Goal: Task Accomplishment & Management: Use online tool/utility

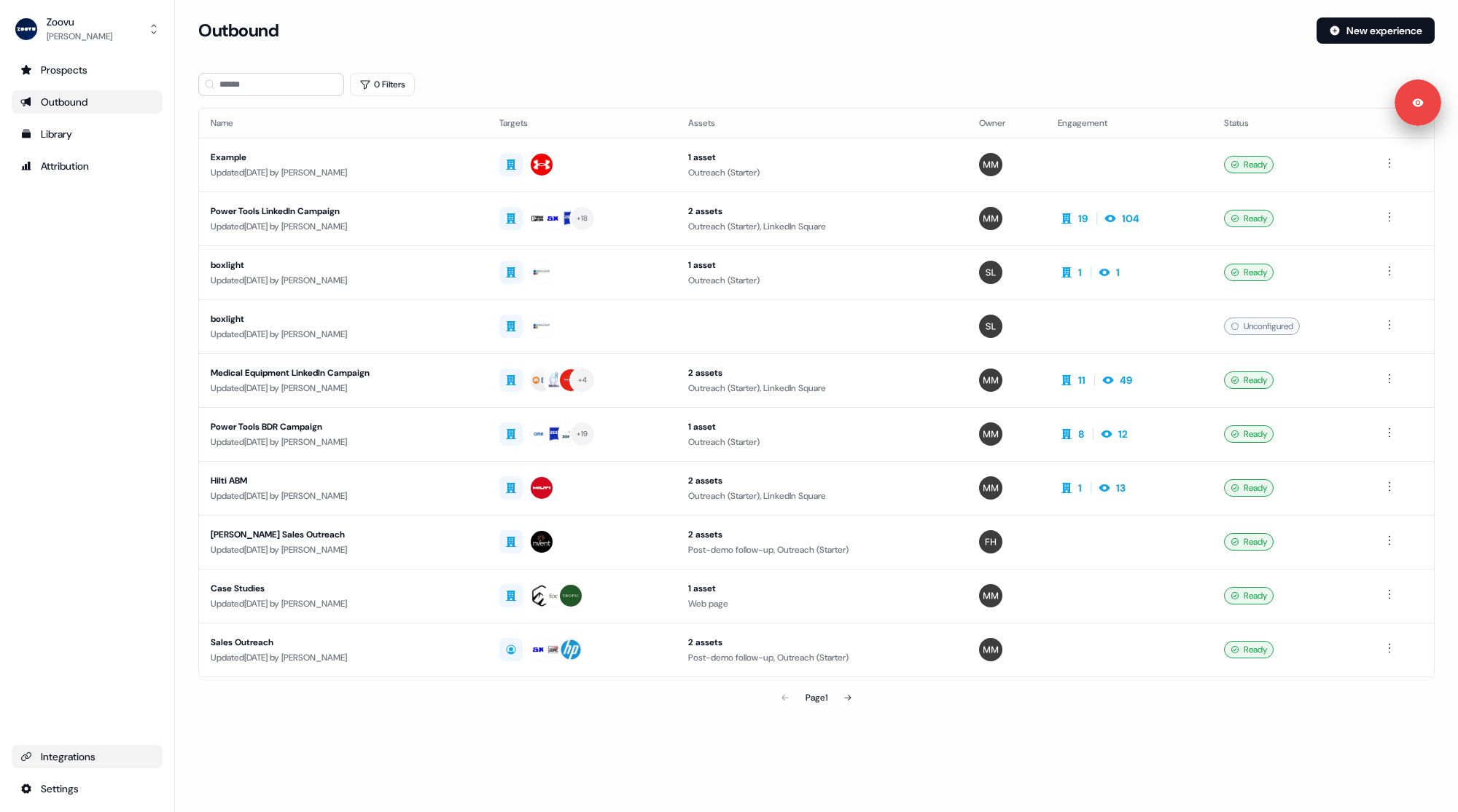
click at [82, 754] on div "Integrations" at bounding box center [86, 756] width 133 height 14
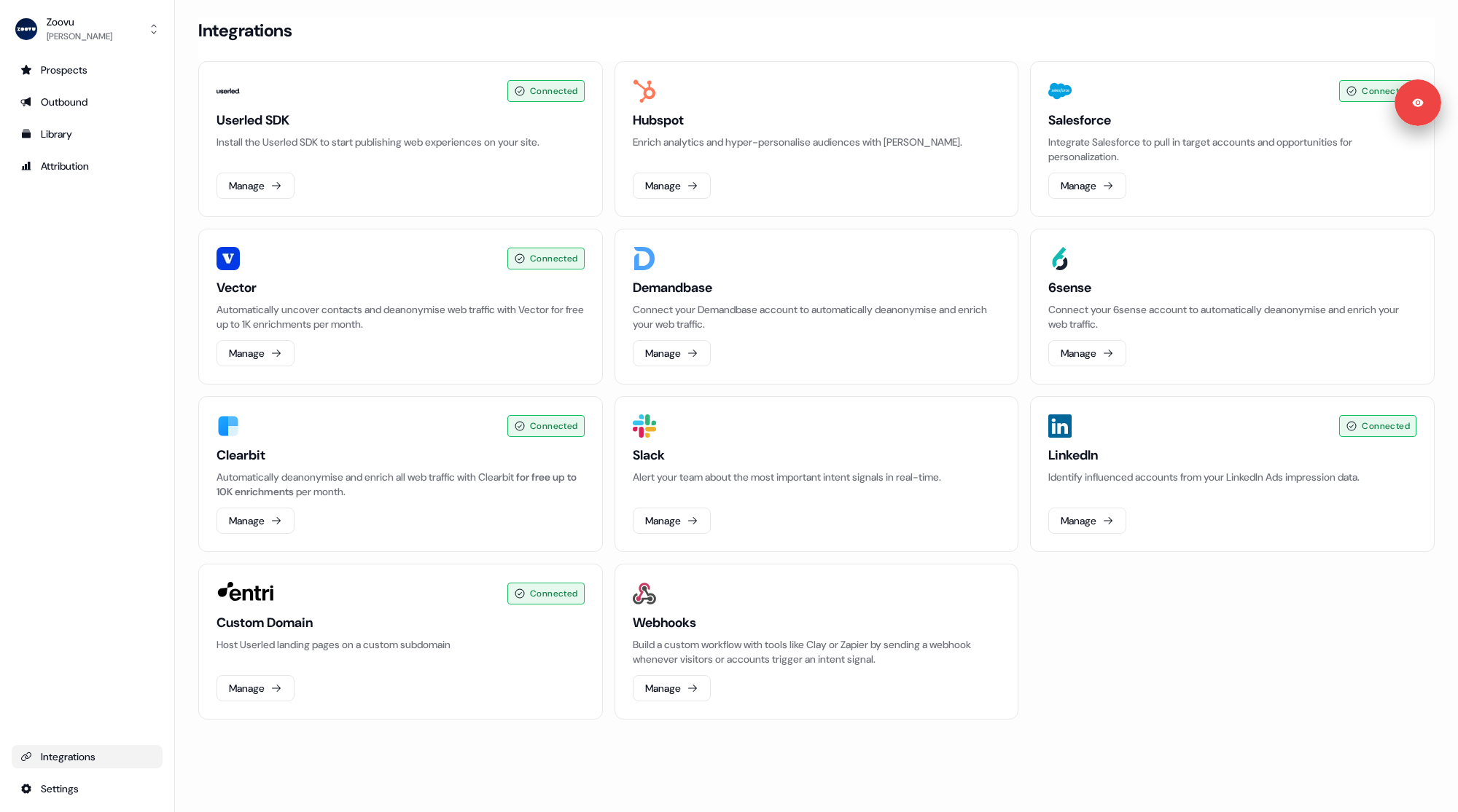
click at [95, 566] on div "Prospects Outbound Library Attribution Integrations Settings" at bounding box center [87, 430] width 151 height 742
click at [112, 620] on div "Prospects Outbound Library Attribution Integrations Settings" at bounding box center [87, 430] width 151 height 742
click at [77, 659] on div "Prospects Outbound Library Attribution Integrations Settings" at bounding box center [87, 430] width 151 height 742
click at [268, 116] on h3 "Userled SDK" at bounding box center [401, 119] width 368 height 17
drag, startPoint x: 270, startPoint y: 117, endPoint x: 316, endPoint y: 122, distance: 46.3
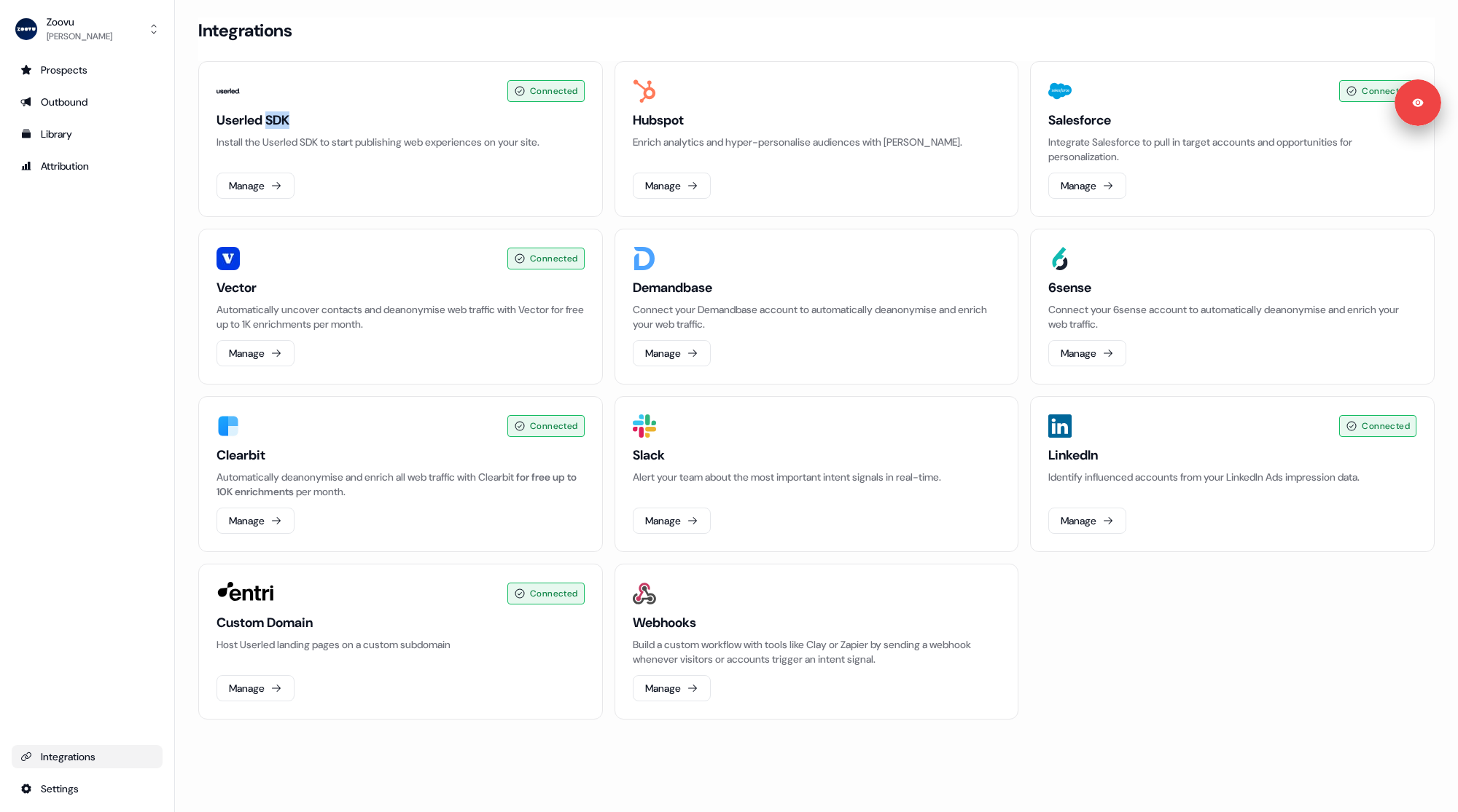
click at [316, 122] on h3 "Userled SDK" at bounding box center [401, 119] width 368 height 17
click at [77, 74] on div "Prospects" at bounding box center [86, 69] width 133 height 14
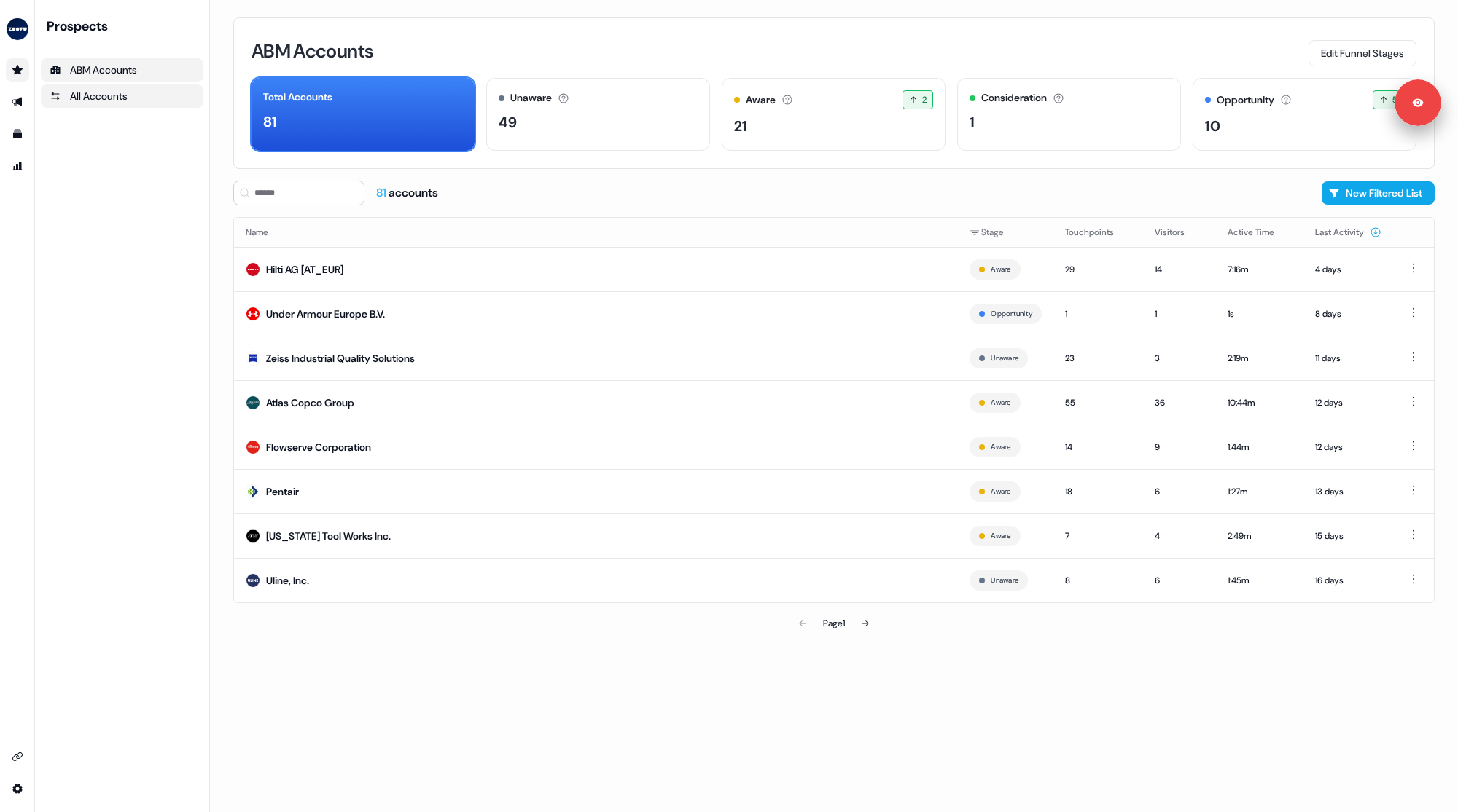
click at [120, 89] on div "All Accounts" at bounding box center [122, 95] width 145 height 14
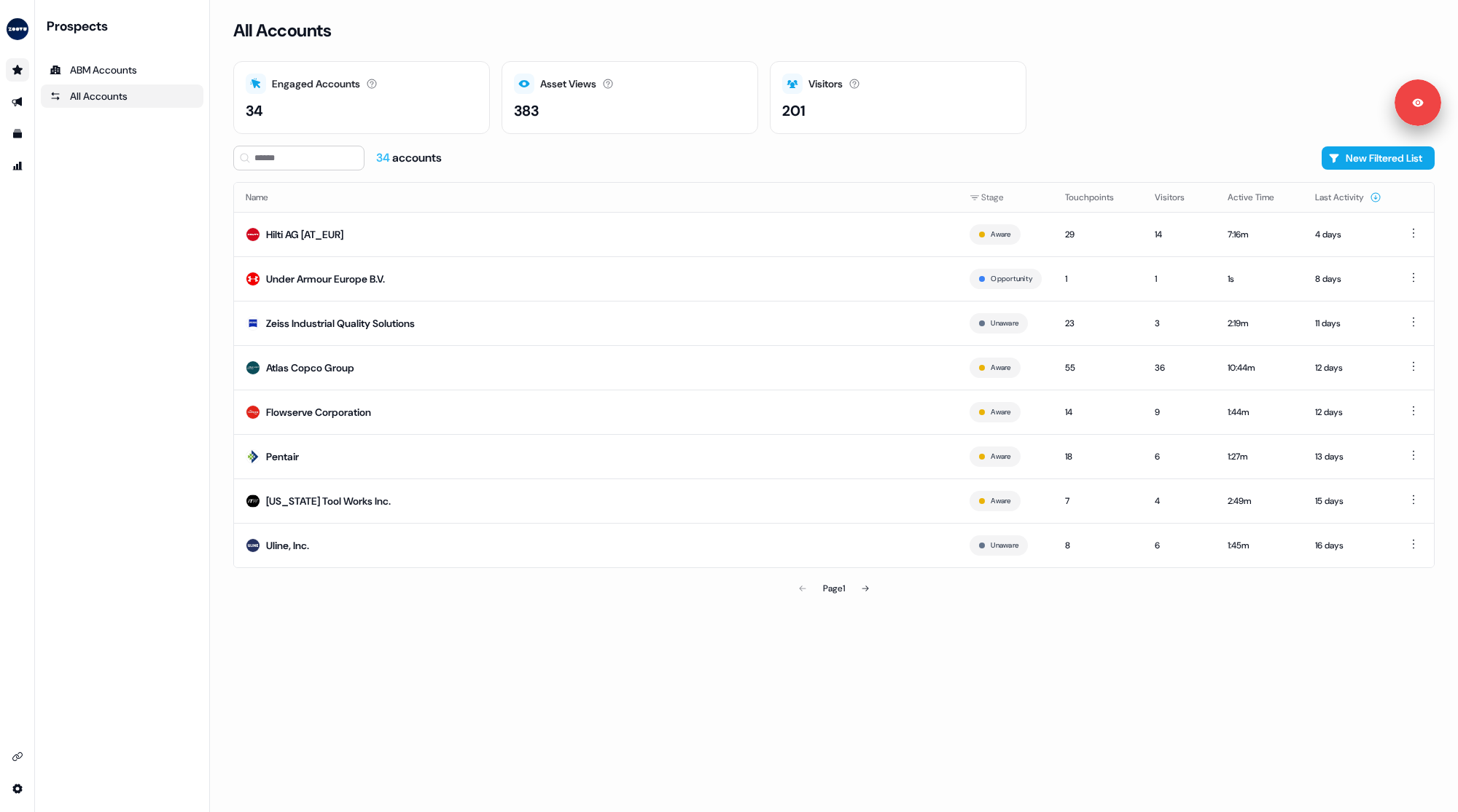
click at [119, 180] on div "Prospects ABM Accounts All Accounts" at bounding box center [122, 406] width 162 height 777
click at [119, 208] on div "Prospects ABM Accounts All Accounts" at bounding box center [122, 406] width 162 height 777
click at [118, 206] on div "Prospects ABM Accounts All Accounts" at bounding box center [122, 406] width 162 height 777
click at [121, 190] on div "Prospects ABM Accounts All Accounts" at bounding box center [122, 406] width 162 height 777
click at [129, 470] on div "Prospects ABM Accounts All Accounts" at bounding box center [122, 406] width 162 height 777
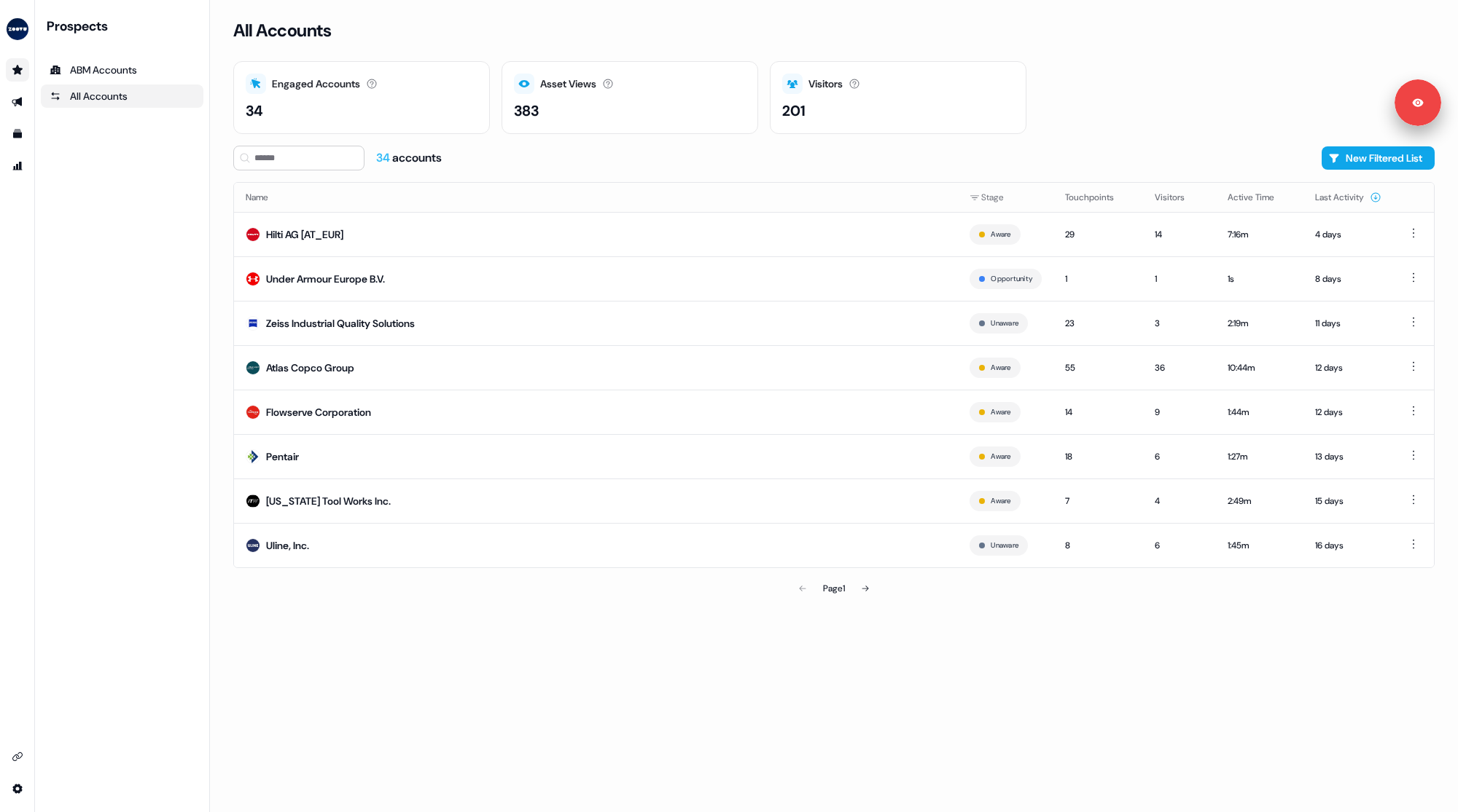
click at [118, 441] on div "Prospects ABM Accounts All Accounts" at bounding box center [122, 406] width 162 height 777
click at [17, 104] on icon "Go to outbound experience" at bounding box center [17, 102] width 11 height 10
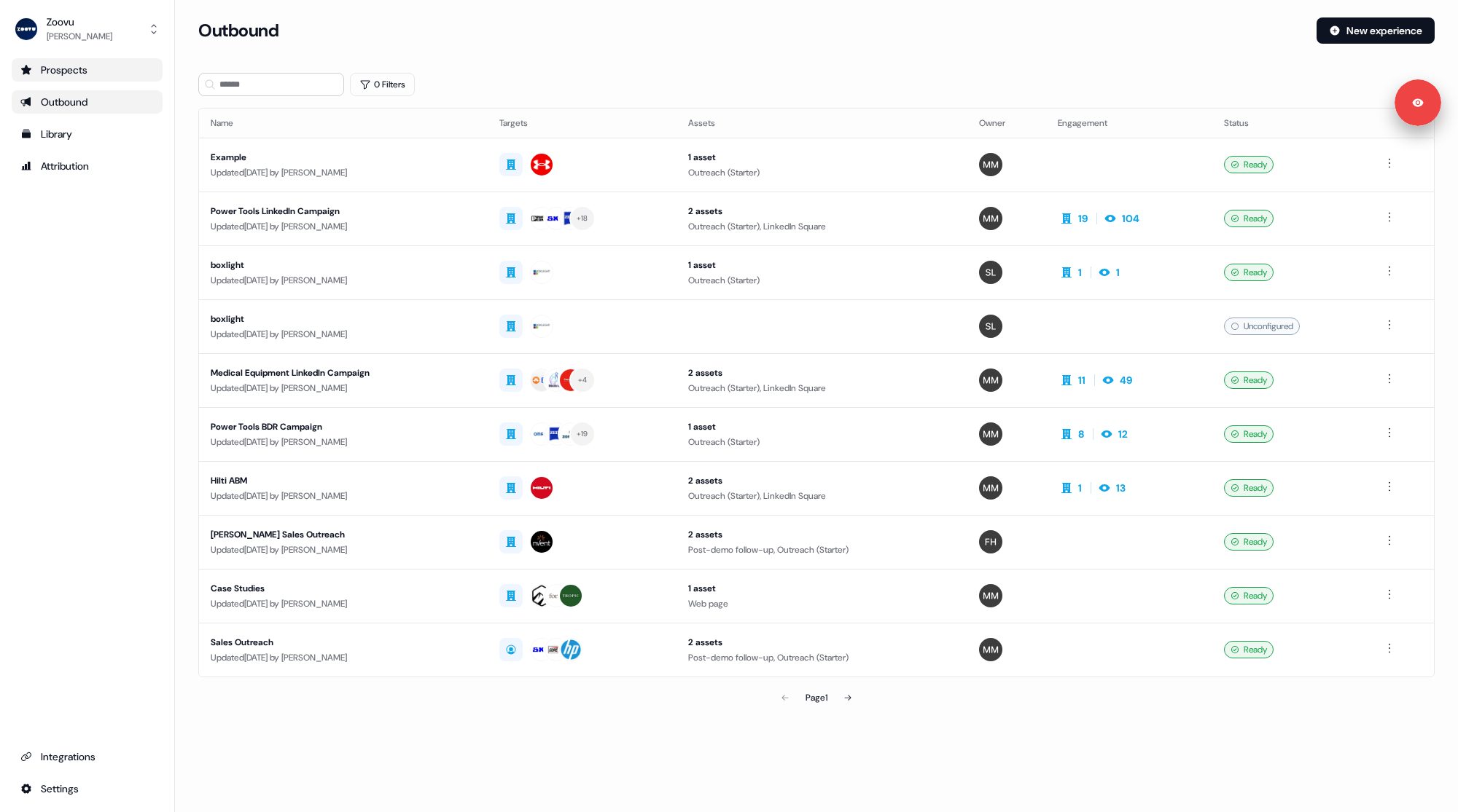
click at [667, 57] on div "Outbound New experience" at bounding box center [816, 39] width 1236 height 44
click at [658, 44] on div "Outbound New experience" at bounding box center [816, 39] width 1236 height 44
click at [675, 47] on div "Outbound New experience" at bounding box center [816, 39] width 1236 height 44
click at [681, 41] on div "Outbound" at bounding box center [752, 30] width 1106 height 26
click at [695, 41] on div "Outbound" at bounding box center [752, 30] width 1106 height 26
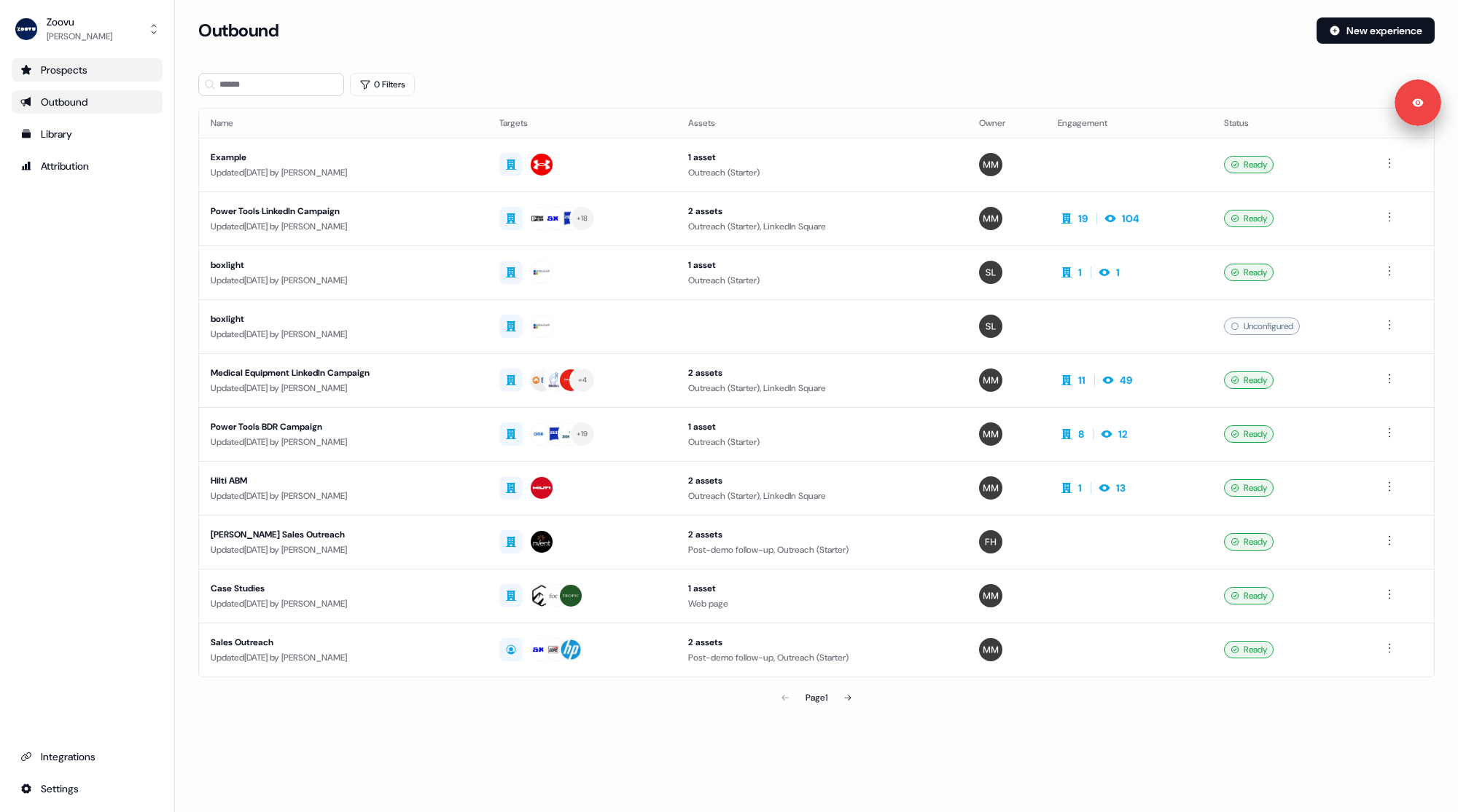
click at [752, 38] on div "Outbound" at bounding box center [752, 30] width 1106 height 26
click at [760, 44] on div "Outbound New experience" at bounding box center [816, 39] width 1236 height 44
click at [62, 139] on div "Library" at bounding box center [86, 134] width 133 height 14
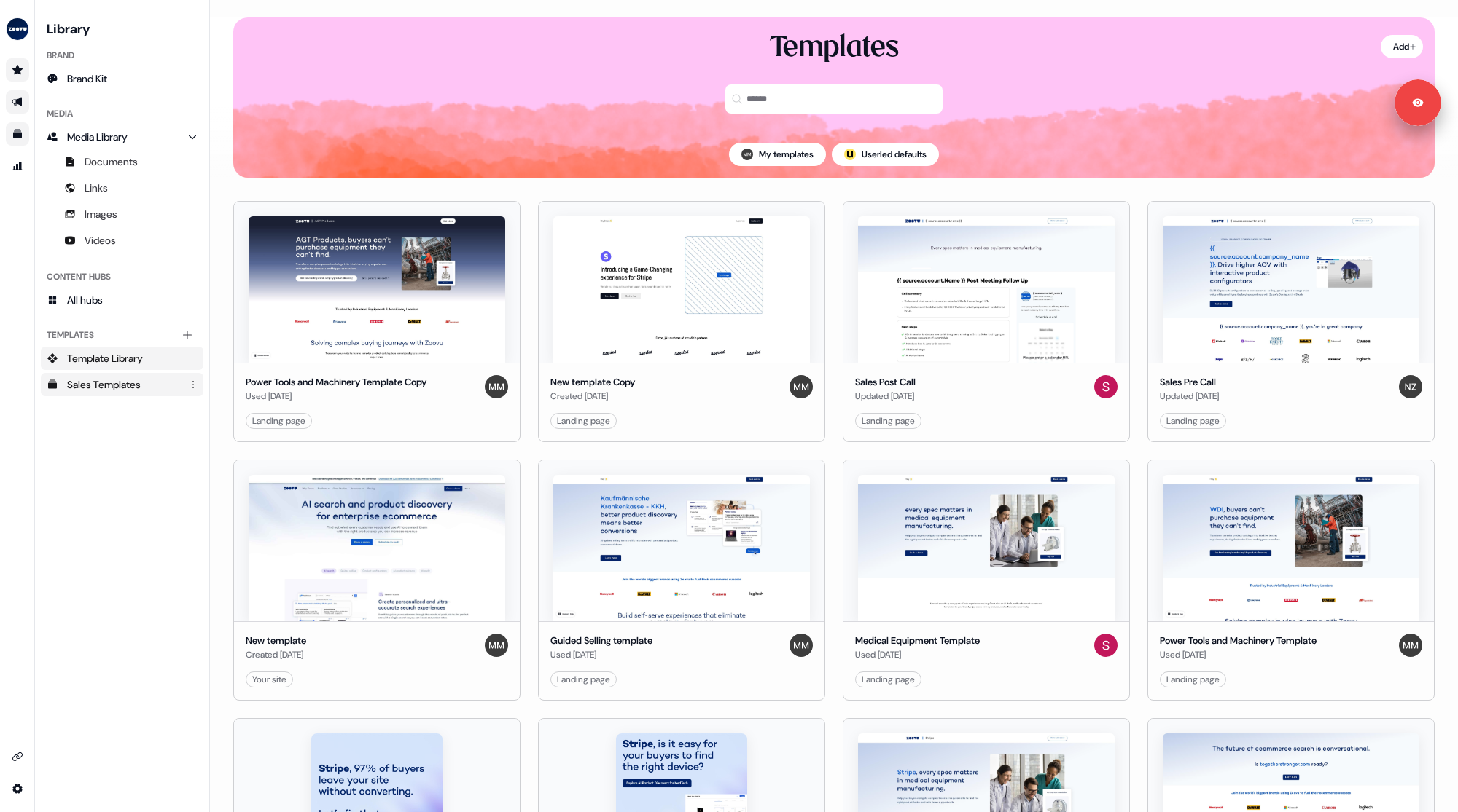
click at [107, 388] on div "Sales Templates" at bounding box center [123, 384] width 113 height 14
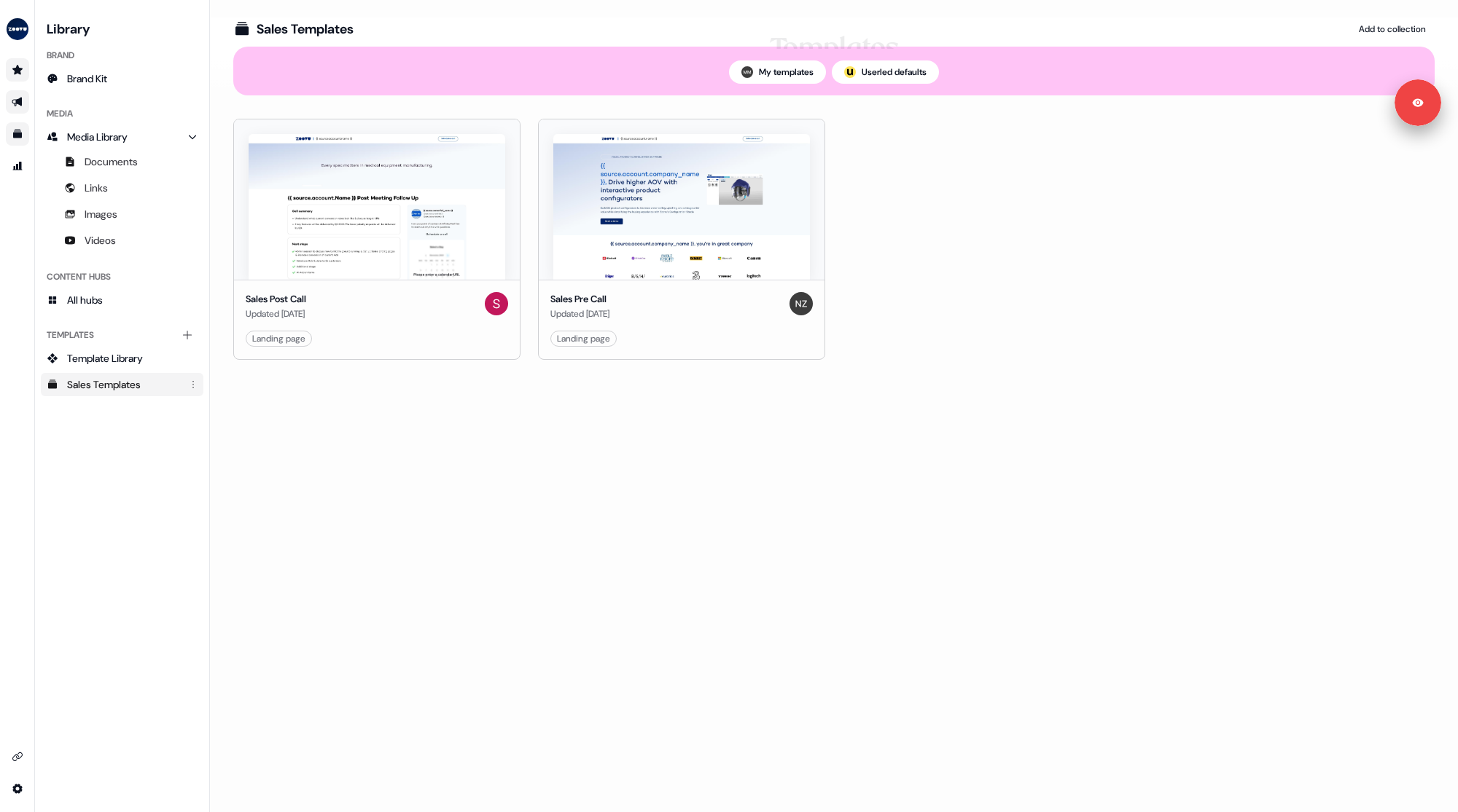
click at [101, 384] on div "Sales Templates" at bounding box center [123, 384] width 113 height 14
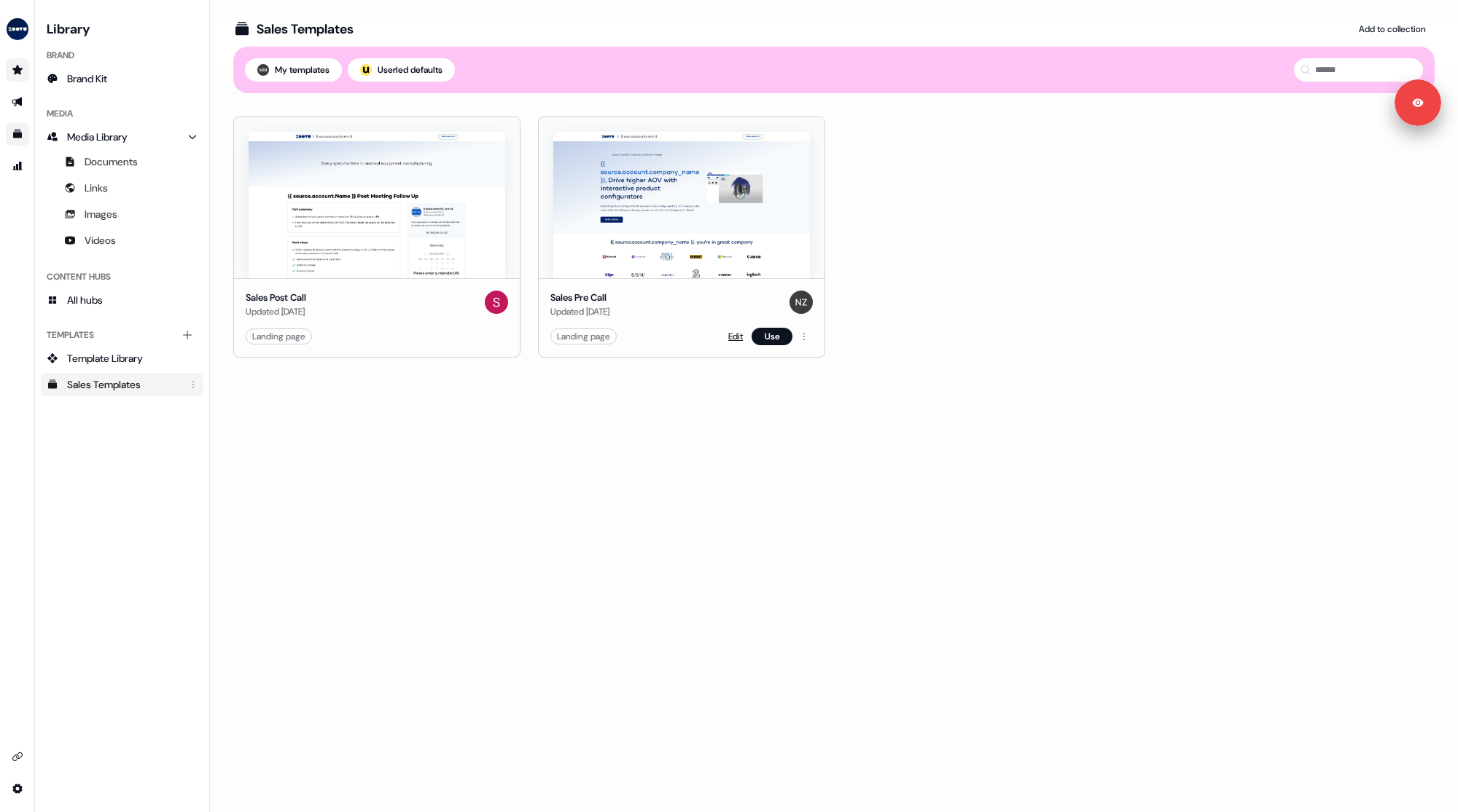
click at [729, 334] on link "Edit" at bounding box center [735, 336] width 14 height 14
click at [427, 337] on link "Edit" at bounding box center [430, 336] width 14 height 14
click at [747, 392] on div "Sales Templates Add to collection Templates My templates ; Userled defaults Sal…" at bounding box center [833, 415] width 1248 height 795
click at [839, 430] on div "Sales Templates Add to collection Templates My templates ; Userled defaults Sal…" at bounding box center [833, 415] width 1248 height 795
click at [761, 409] on div "Sales Templates Add to collection Templates My templates ; Userled defaults Sal…" at bounding box center [833, 415] width 1248 height 795
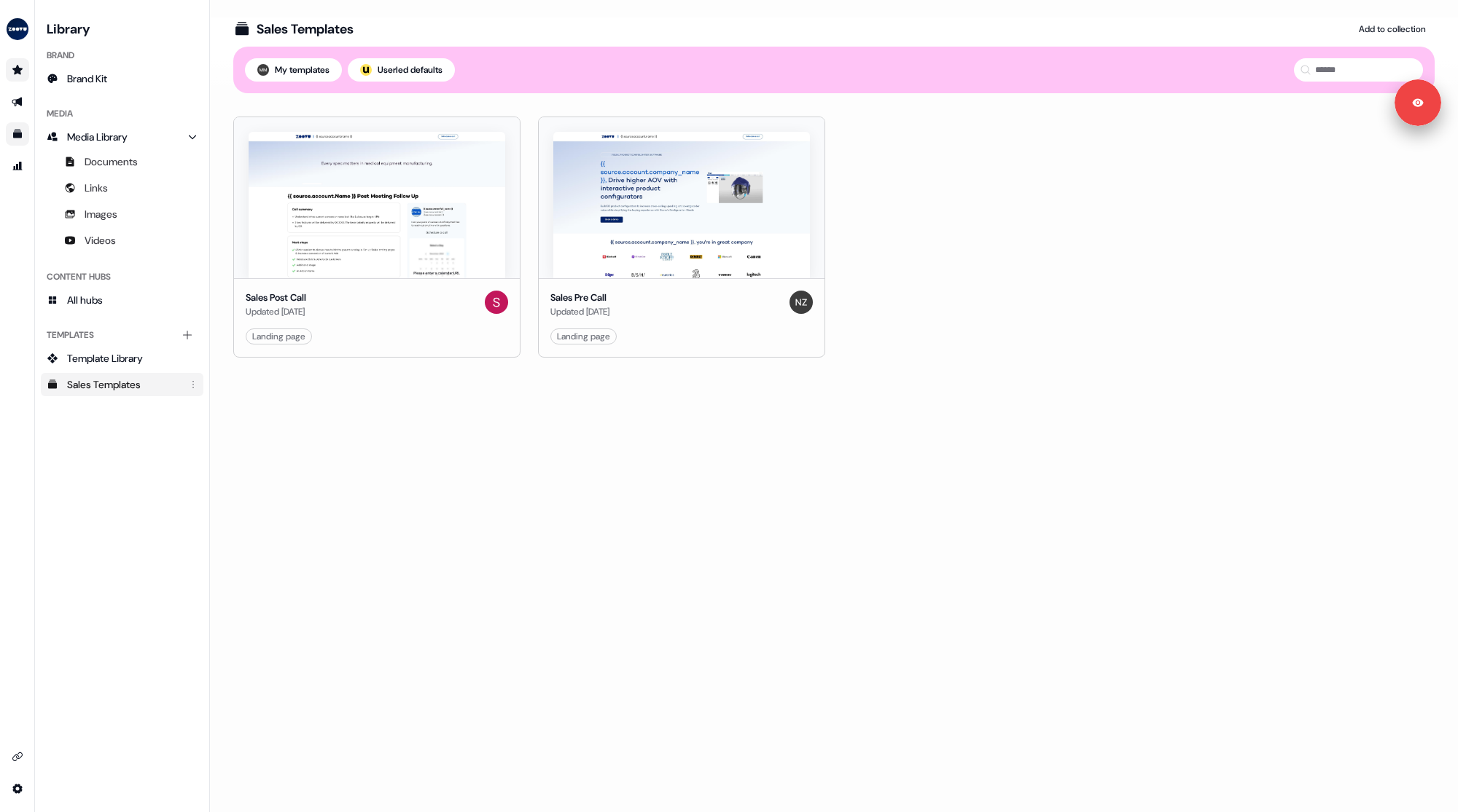
click at [751, 43] on div "Templates" at bounding box center [833, 38] width 1201 height 17
drag, startPoint x: 738, startPoint y: 536, endPoint x: 613, endPoint y: 455, distance: 148.9
click at [736, 533] on div "Sales Templates Add to collection Templates My templates ; Userled defaults Sal…" at bounding box center [833, 415] width 1248 height 795
click at [16, 133] on div "Attribution Attribution" at bounding box center [30, 145] width 60 height 25
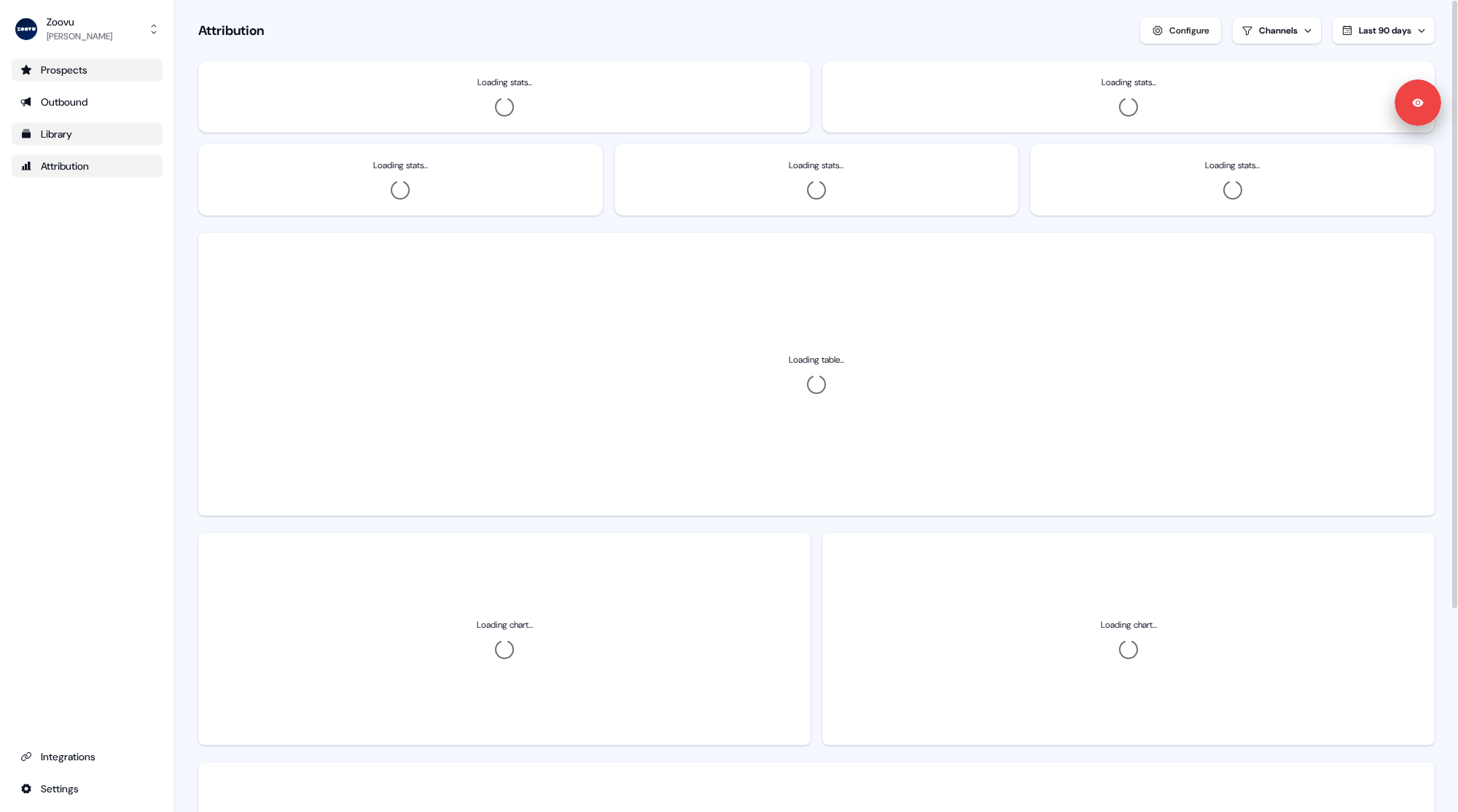
click at [32, 137] on div "Library" at bounding box center [86, 134] width 133 height 14
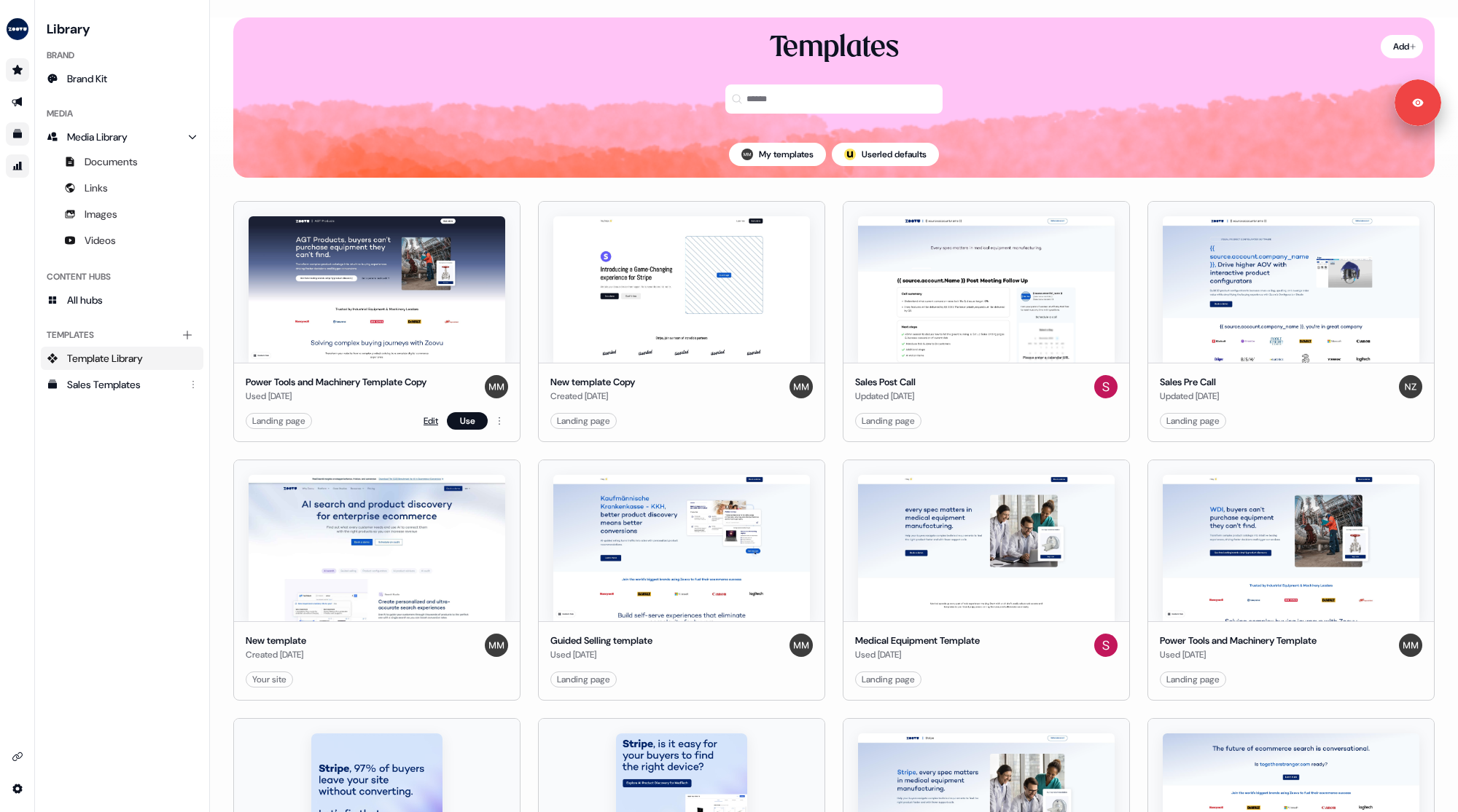
click at [424, 420] on link "Edit" at bounding box center [430, 421] width 14 height 14
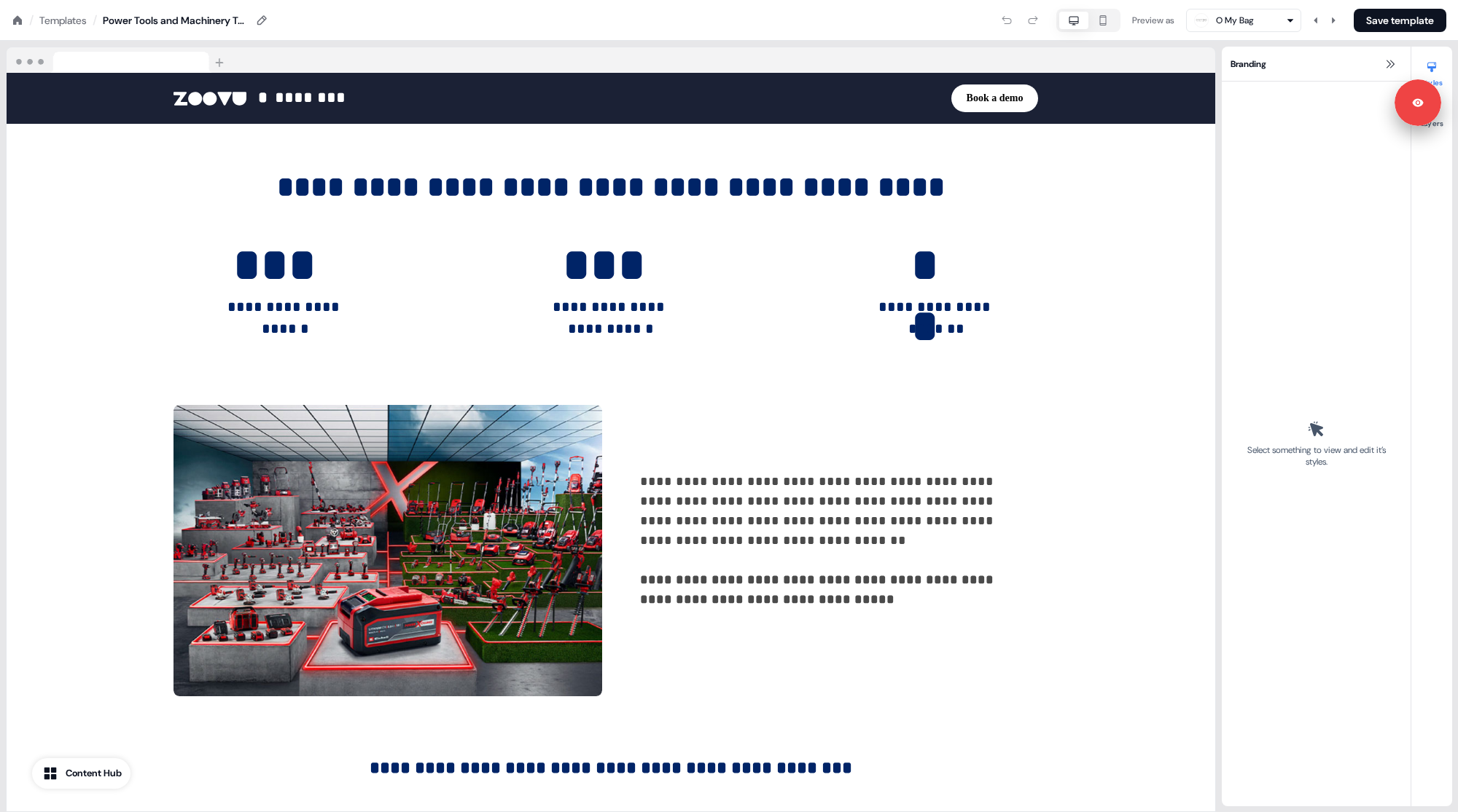
scroll to position [1802, 0]
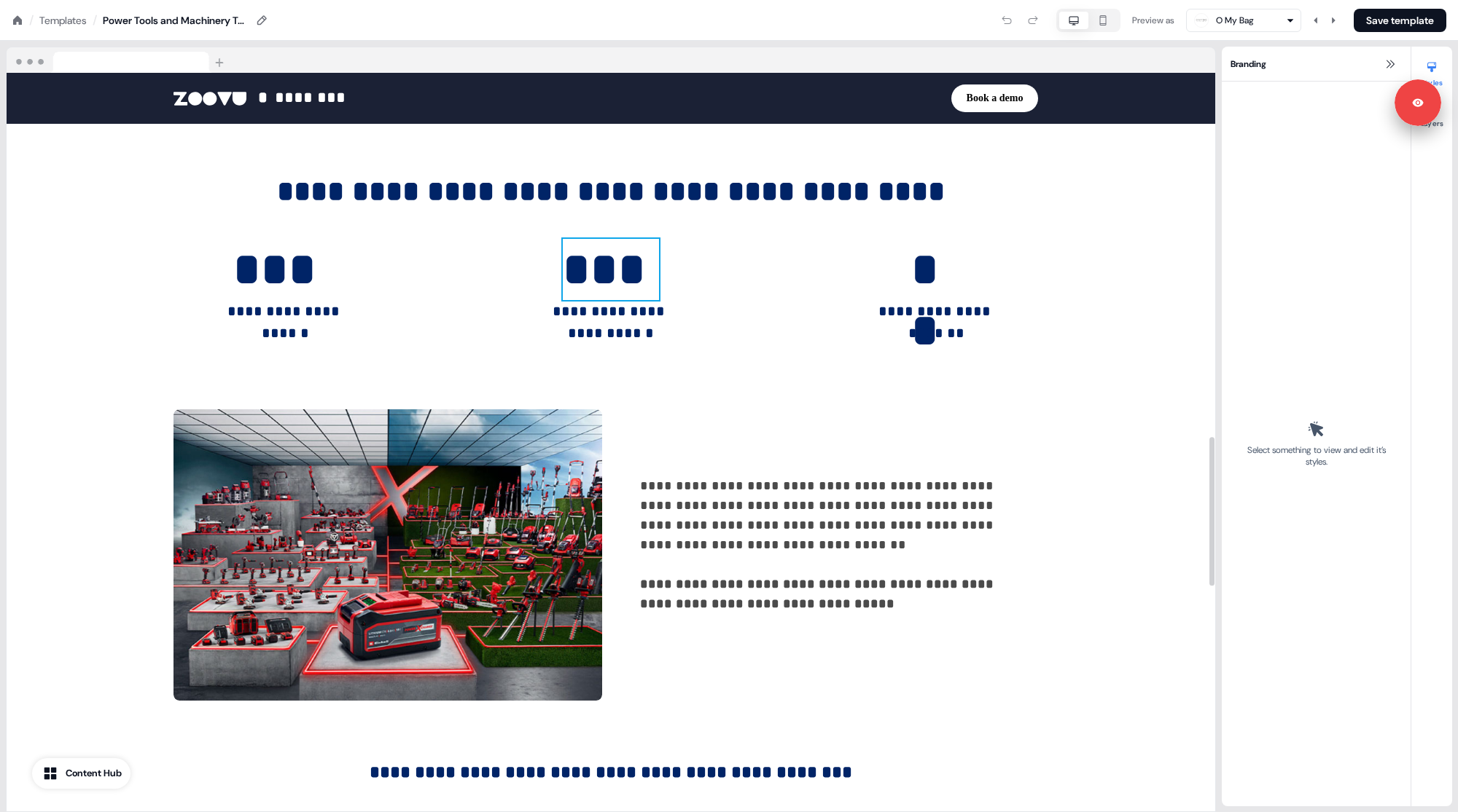
click at [580, 261] on p "***" at bounding box center [611, 269] width 96 height 61
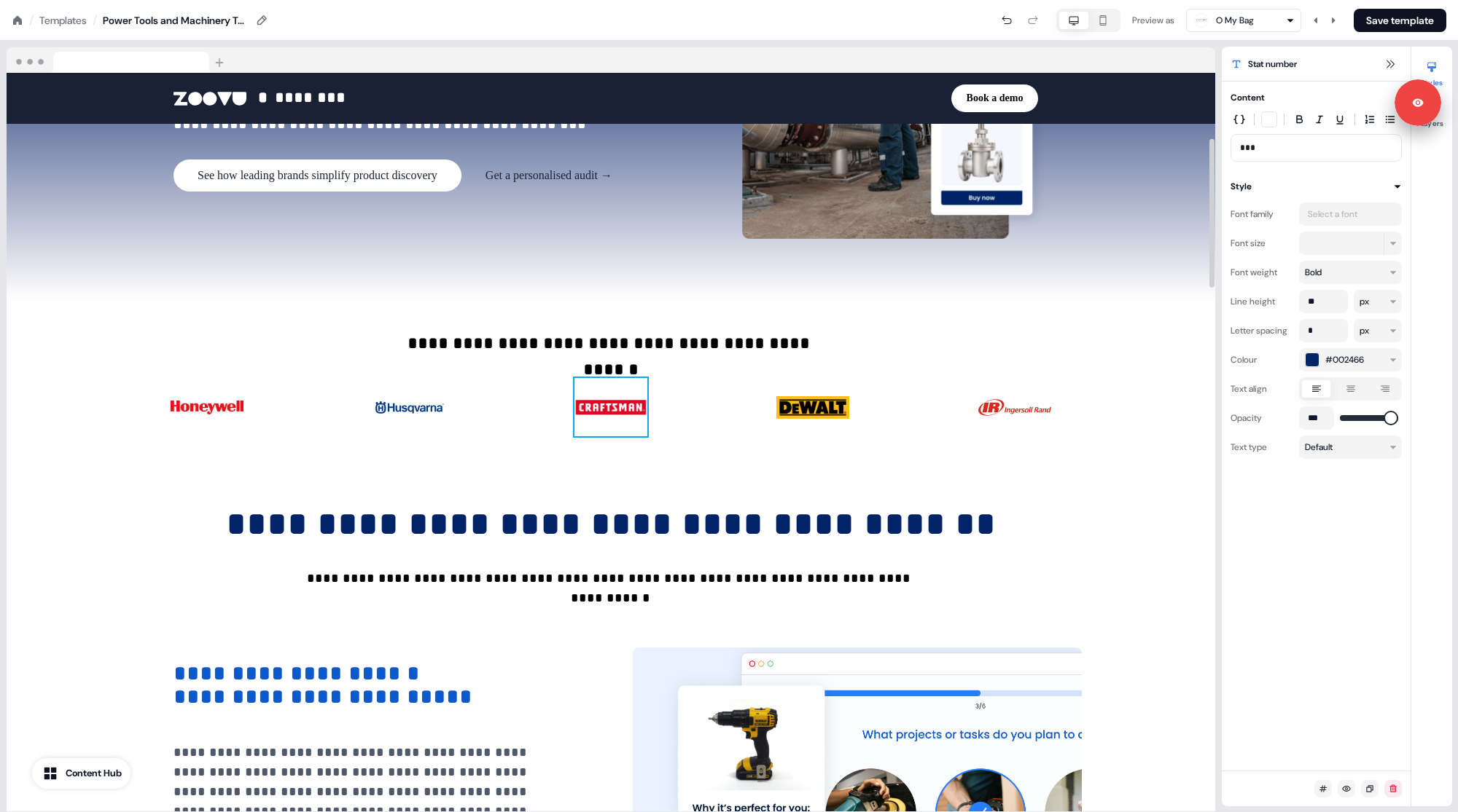
scroll to position [0, 0]
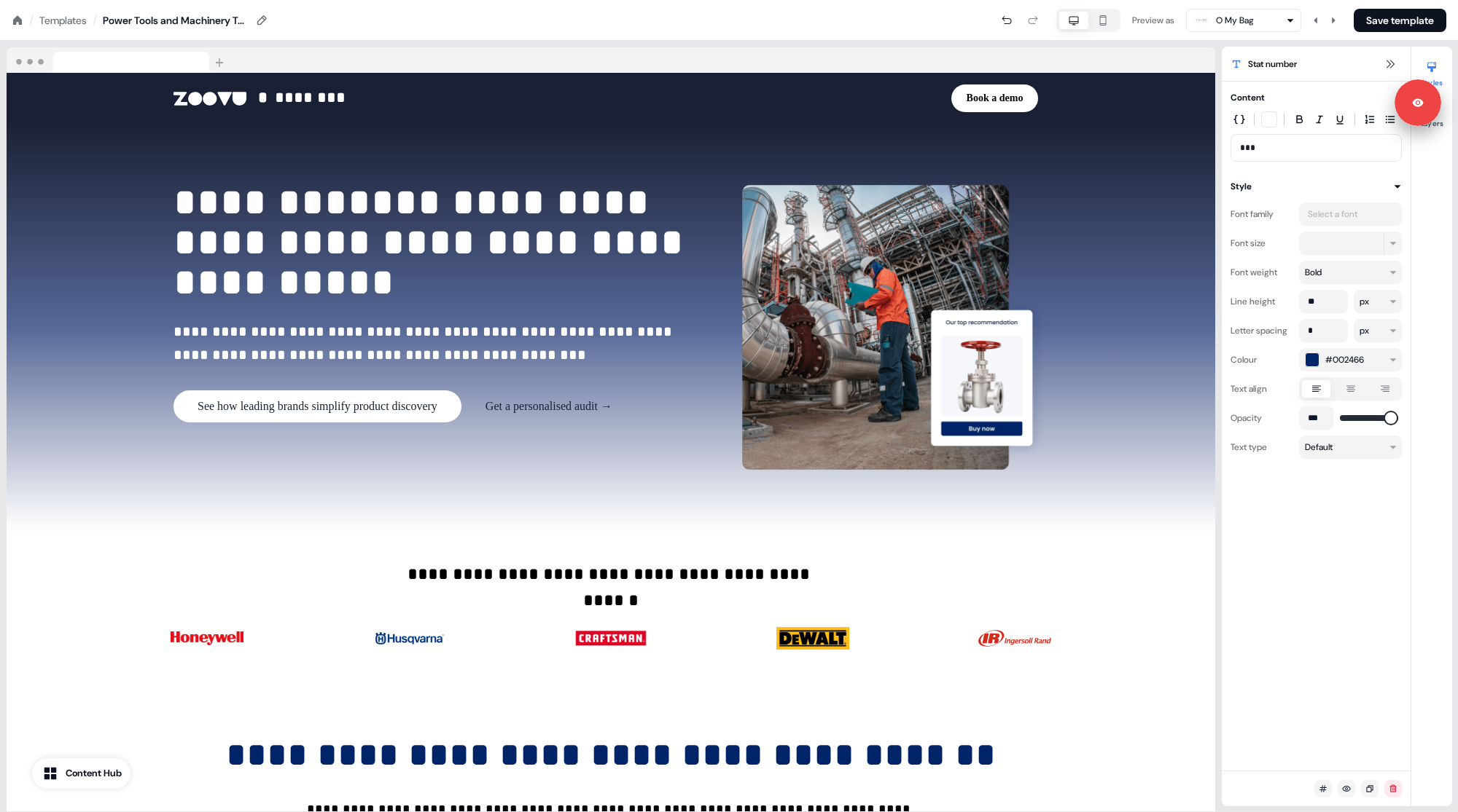
click at [752, 18] on div "Preview as O My Bag Save template" at bounding box center [858, 20] width 1177 height 23
click at [752, 20] on div "Preview as O My Bag Save template" at bounding box center [858, 20] width 1177 height 23
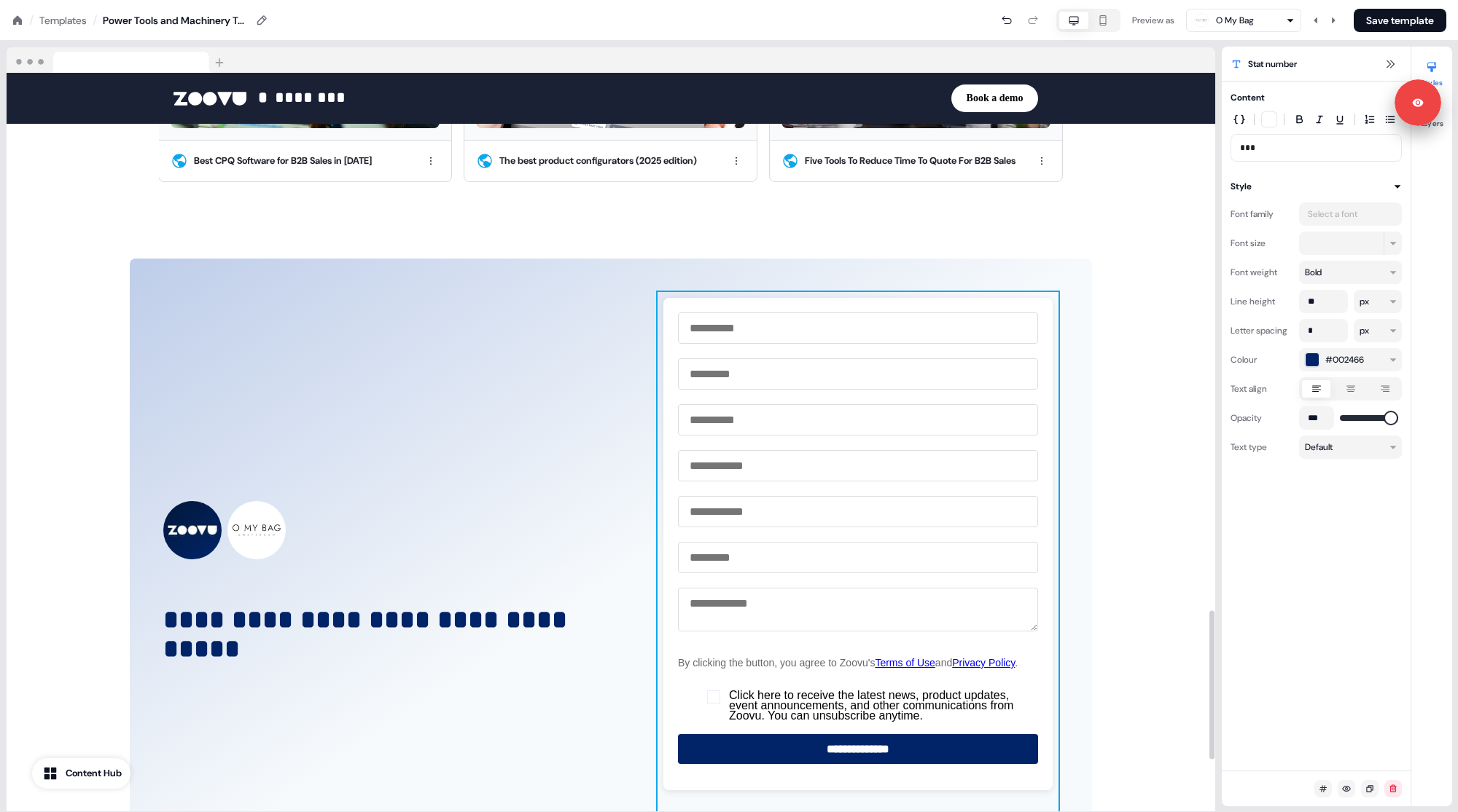
scroll to position [2663, 0]
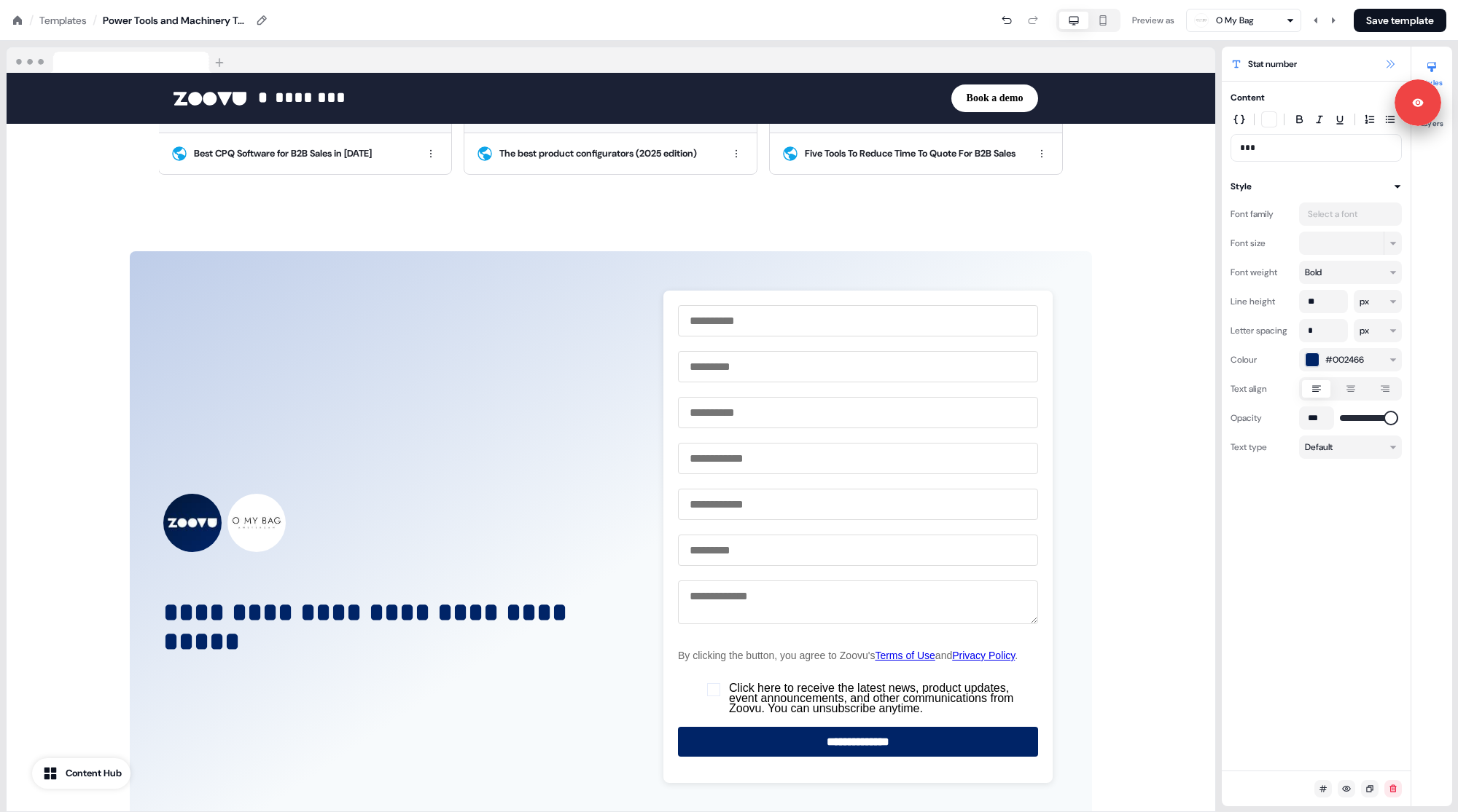
click at [1383, 61] on button at bounding box center [1390, 64] width 17 height 17
click at [1387, 59] on icon at bounding box center [1390, 65] width 12 height 12
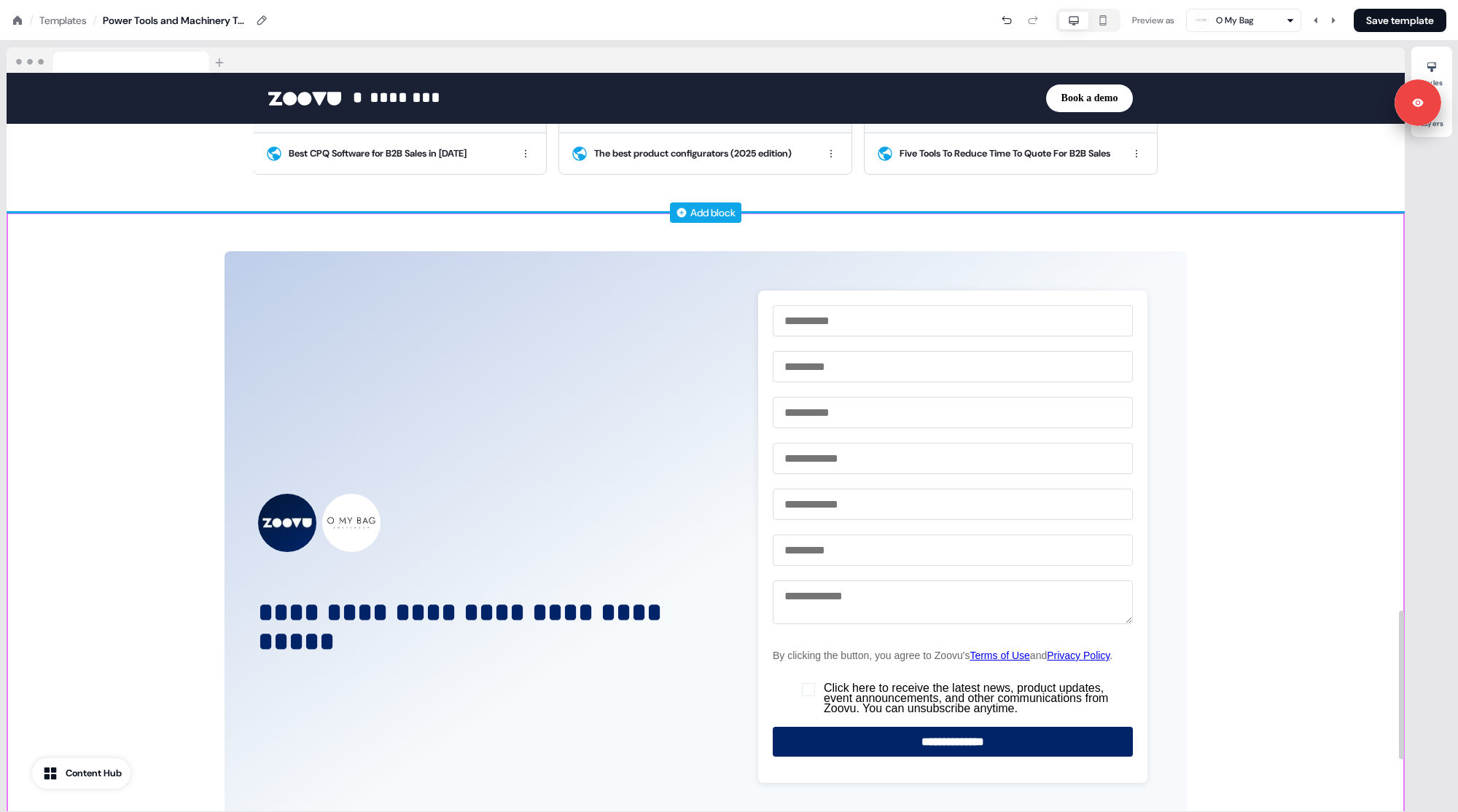
drag, startPoint x: 1270, startPoint y: 346, endPoint x: 281, endPoint y: 209, distance: 998.4
click at [1270, 346] on div "**********" at bounding box center [706, 576] width 1398 height 727
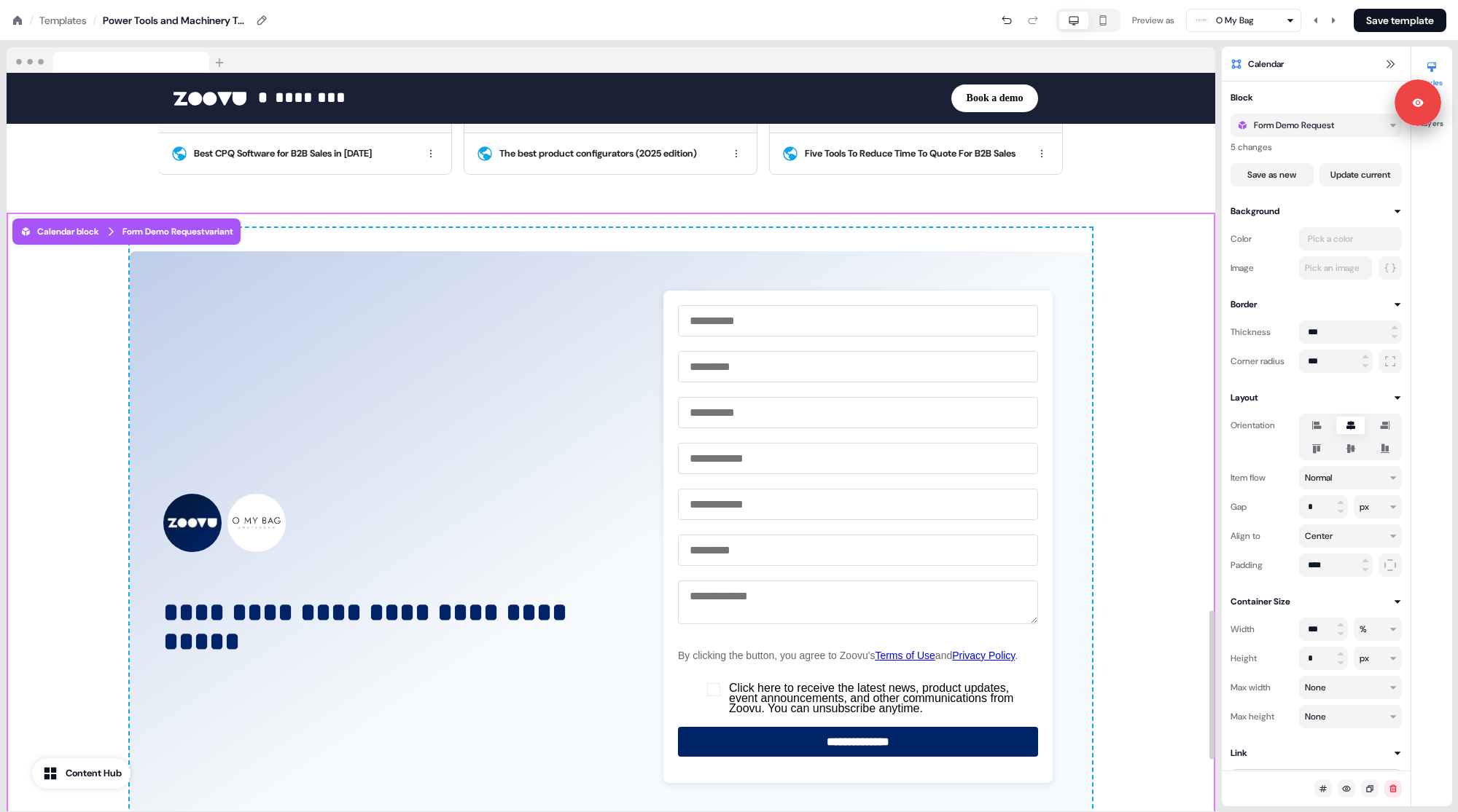
click at [12, 17] on icon at bounding box center [18, 20] width 12 height 12
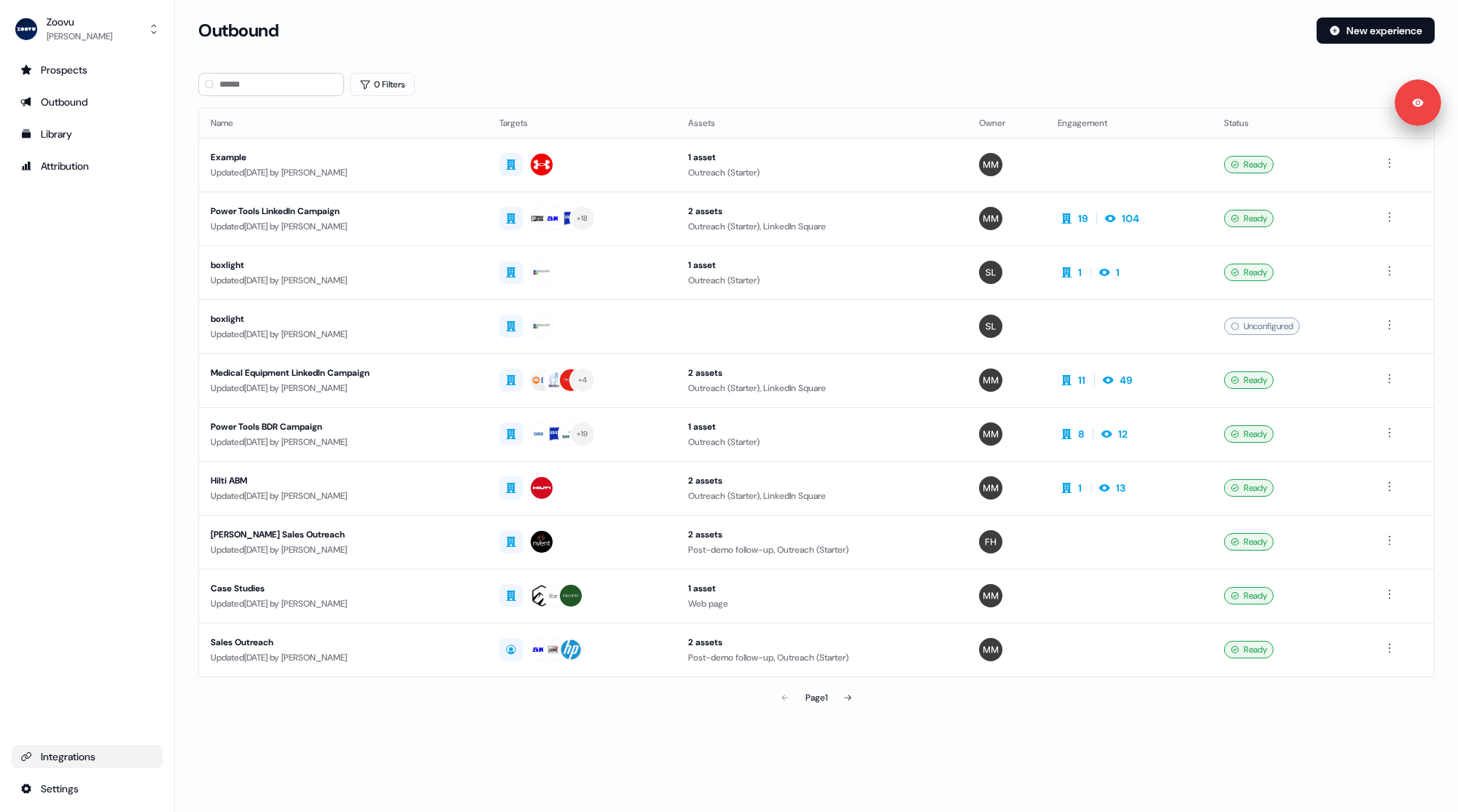
click at [65, 757] on div "Integrations" at bounding box center [86, 756] width 133 height 14
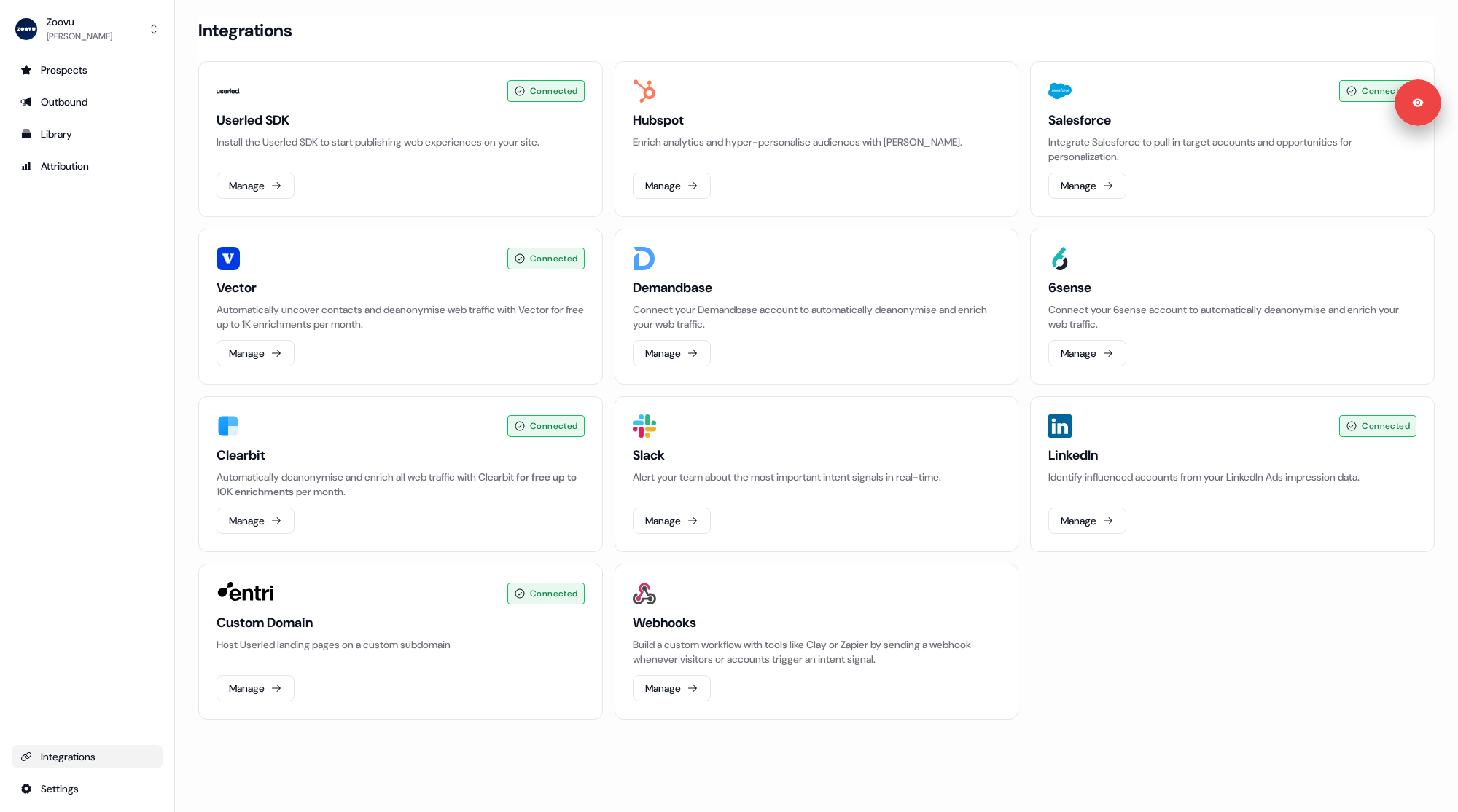
click at [1100, 647] on div "Connected Userled SDK Install the Userled SDK to start publishing web experienc…" at bounding box center [816, 390] width 1236 height 659
click at [612, 441] on div "Connected Userled SDK Install the Userled SDK to start publishing web experienc…" at bounding box center [816, 390] width 1236 height 659
click at [1121, 177] on button "Manage" at bounding box center [1087, 186] width 78 height 26
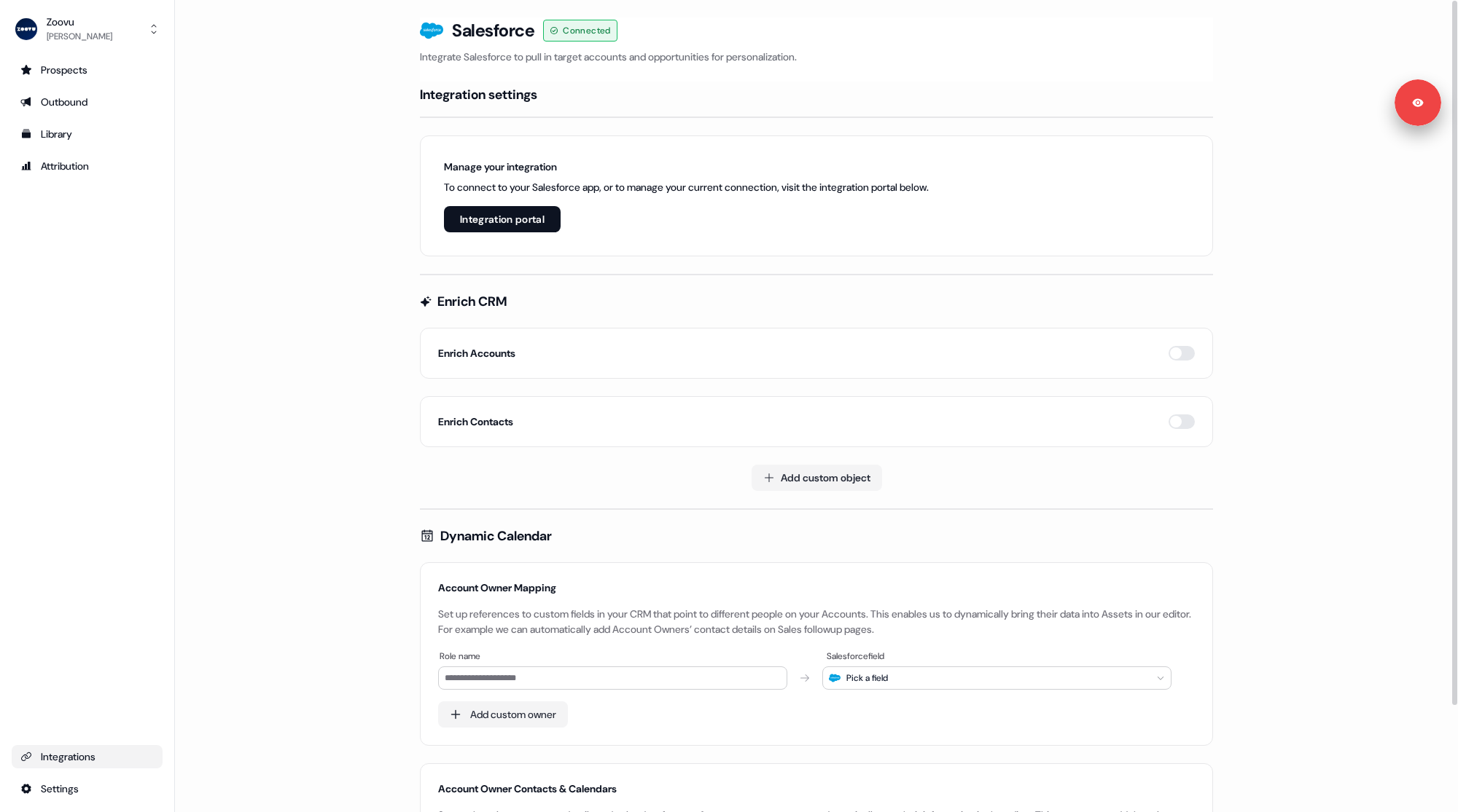
click at [289, 252] on main "Loading... Salesforce Connected Integrate Salesforce to pull in target accounts…" at bounding box center [816, 479] width 1283 height 924
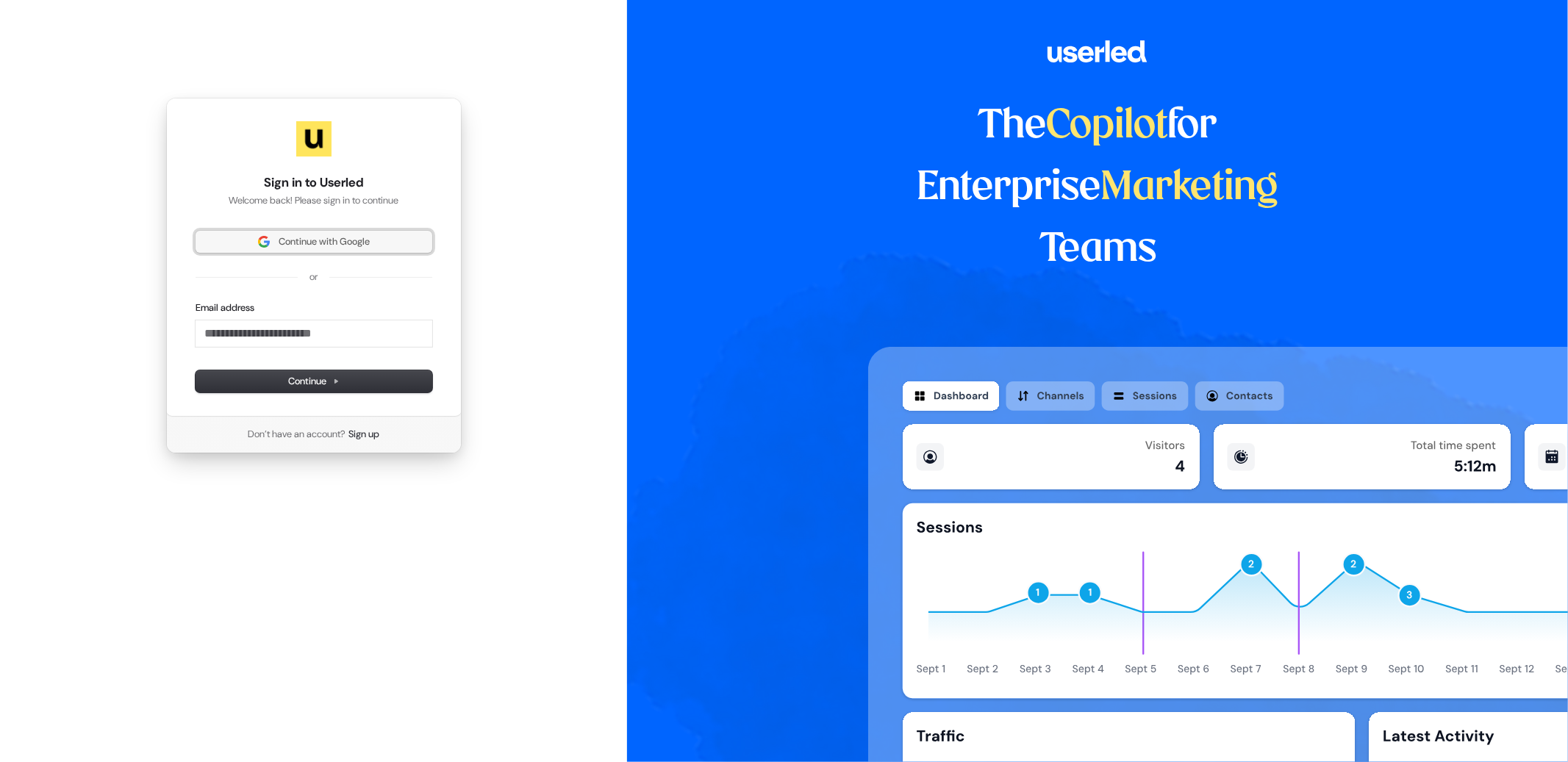
click at [327, 246] on span "Continue with Google" at bounding box center [324, 241] width 91 height 13
